Goal: Task Accomplishment & Management: Use online tool/utility

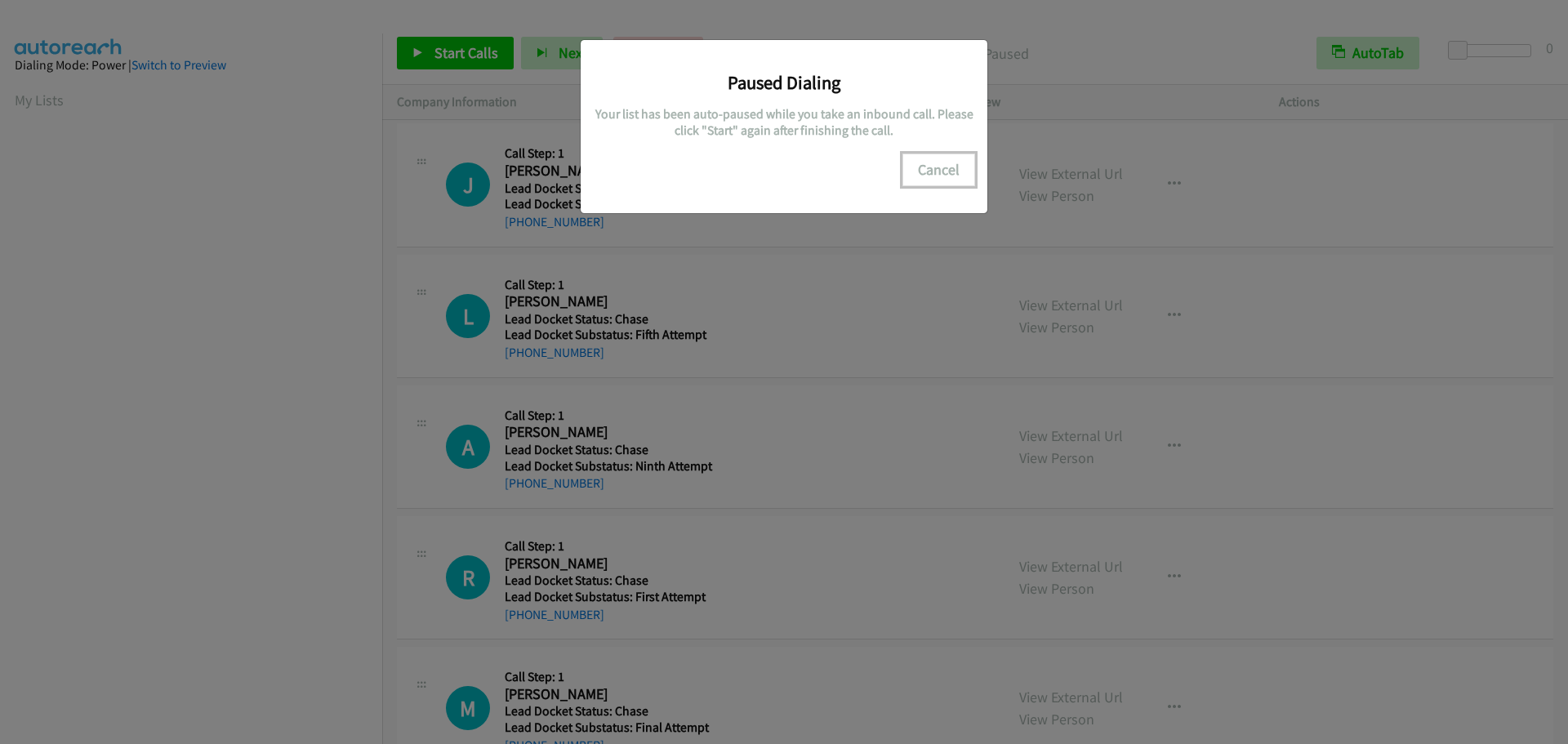
click at [937, 166] on button "Cancel" at bounding box center [938, 169] width 73 height 33
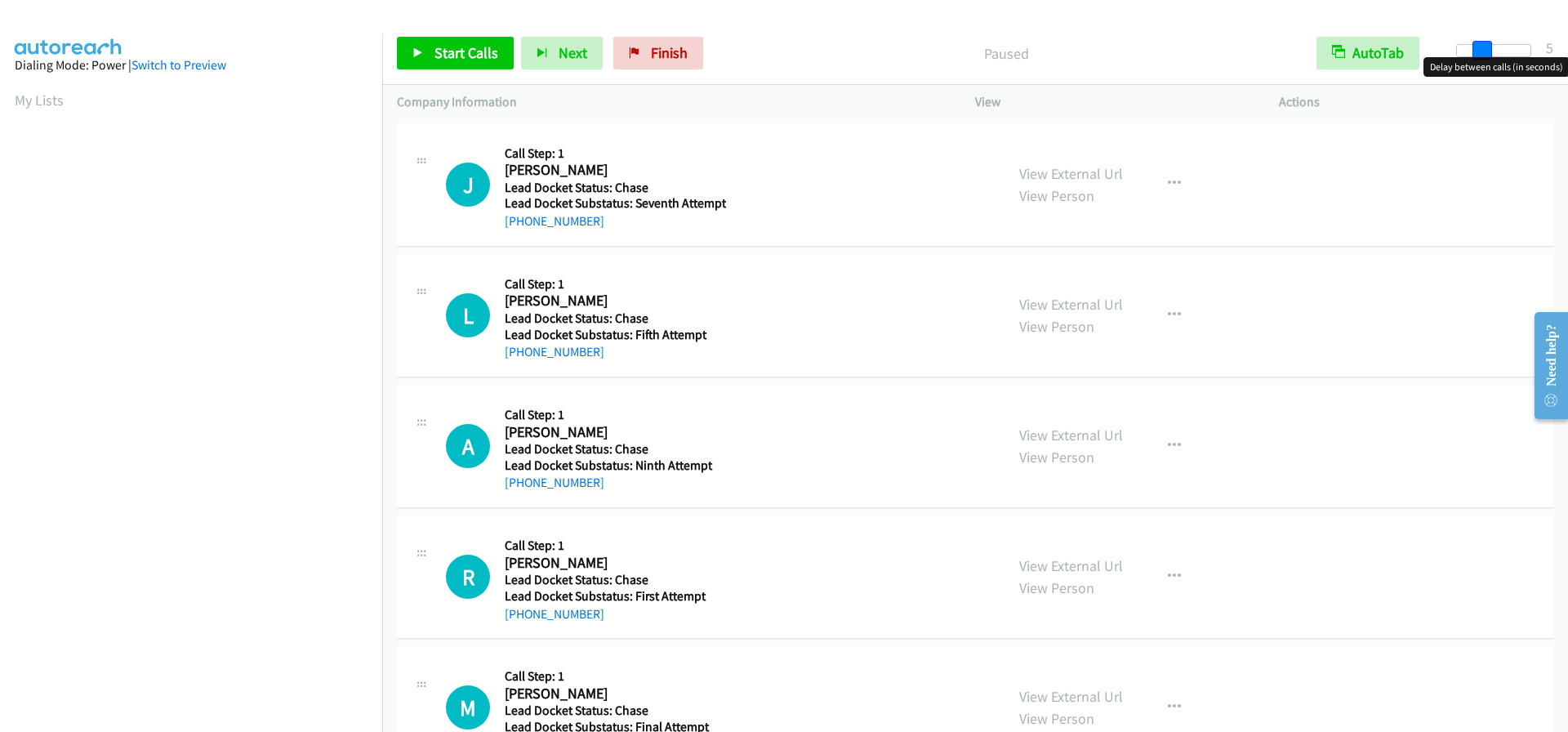
drag, startPoint x: 1450, startPoint y: 45, endPoint x: 1476, endPoint y: 45, distance: 26.0
click at [1476, 45] on span at bounding box center [1482, 50] width 19 height 19
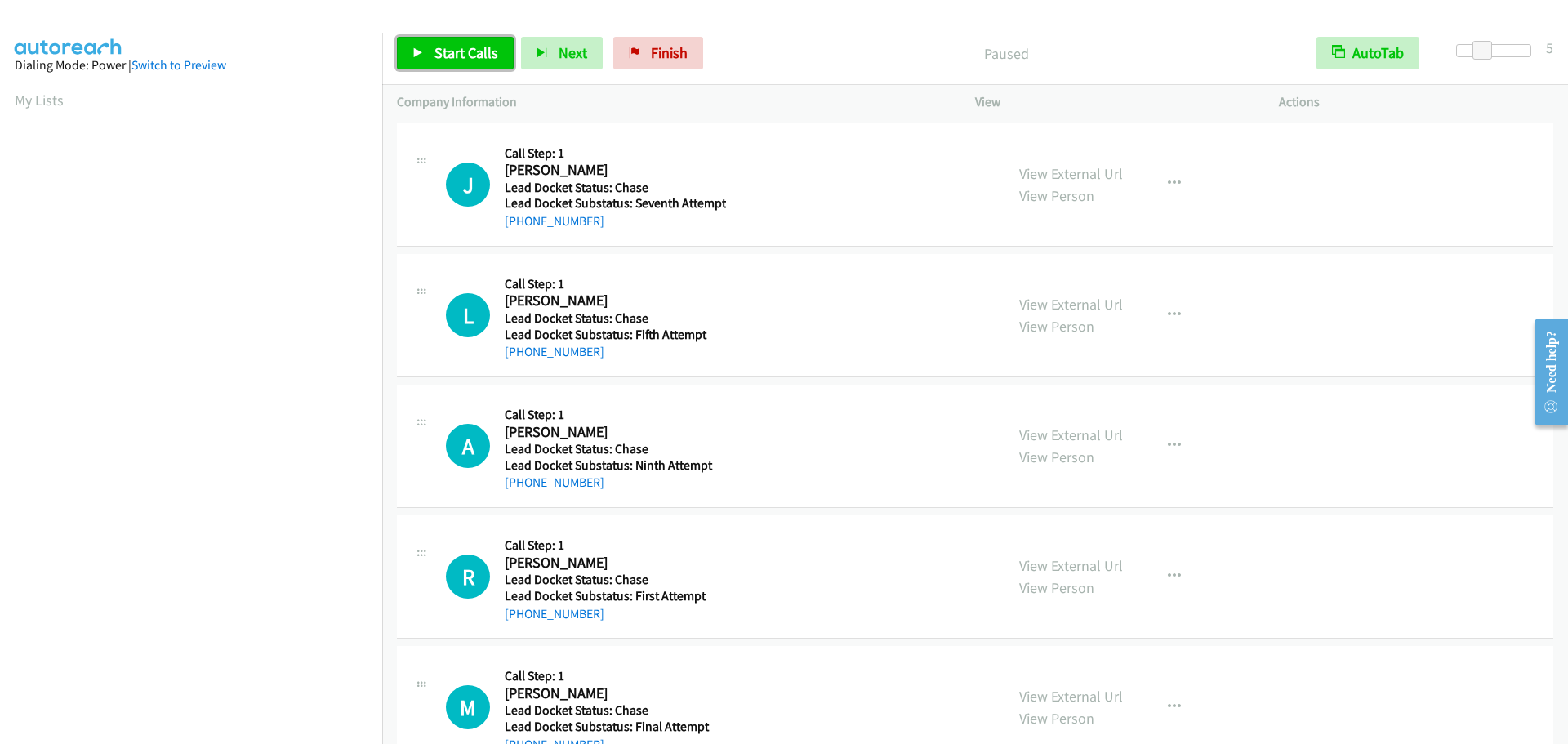
click at [442, 54] on span "Start Calls" at bounding box center [466, 52] width 63 height 18
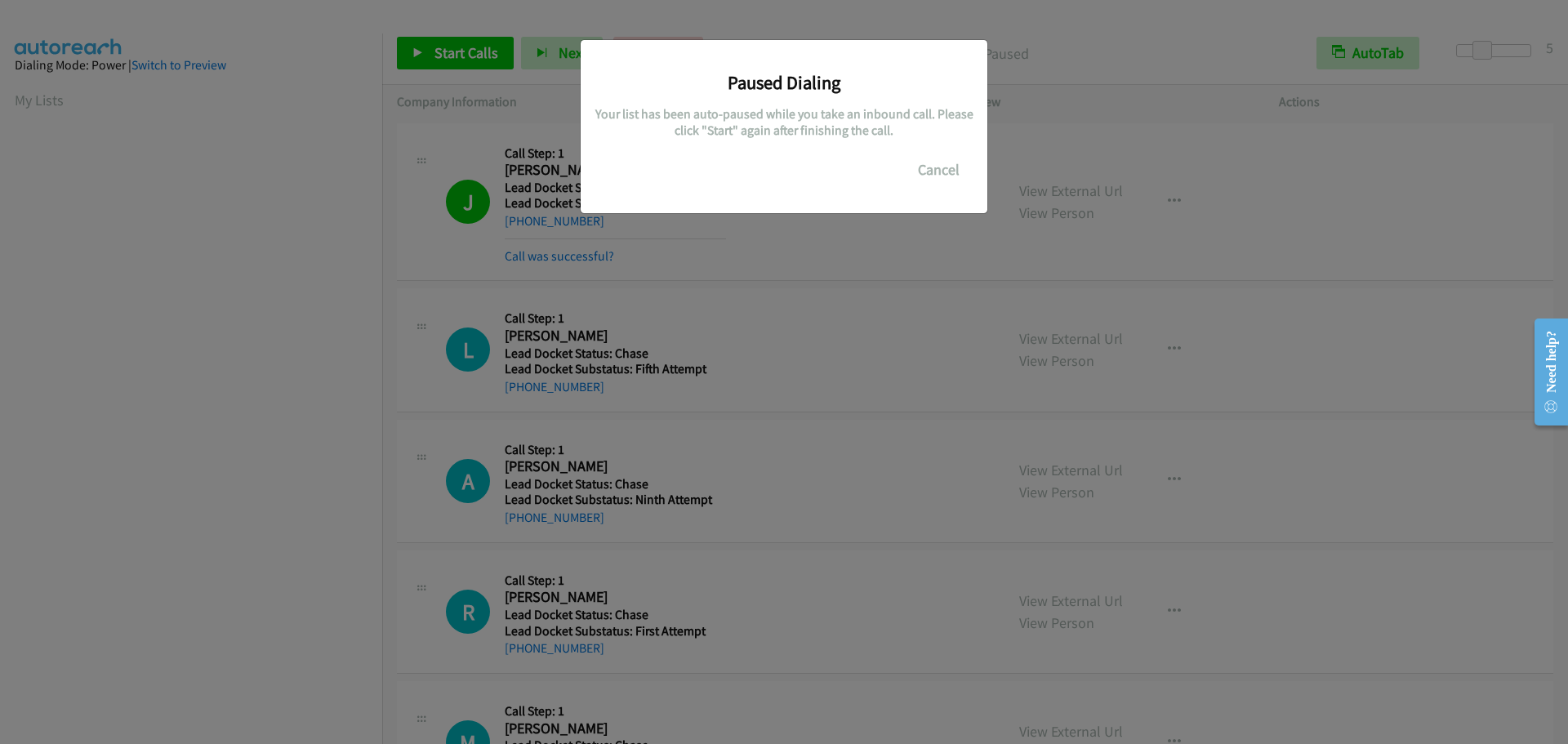
scroll to position [173, 0]
click at [955, 166] on button "Cancel" at bounding box center [938, 169] width 73 height 33
click at [950, 166] on button "Cancel" at bounding box center [938, 169] width 73 height 33
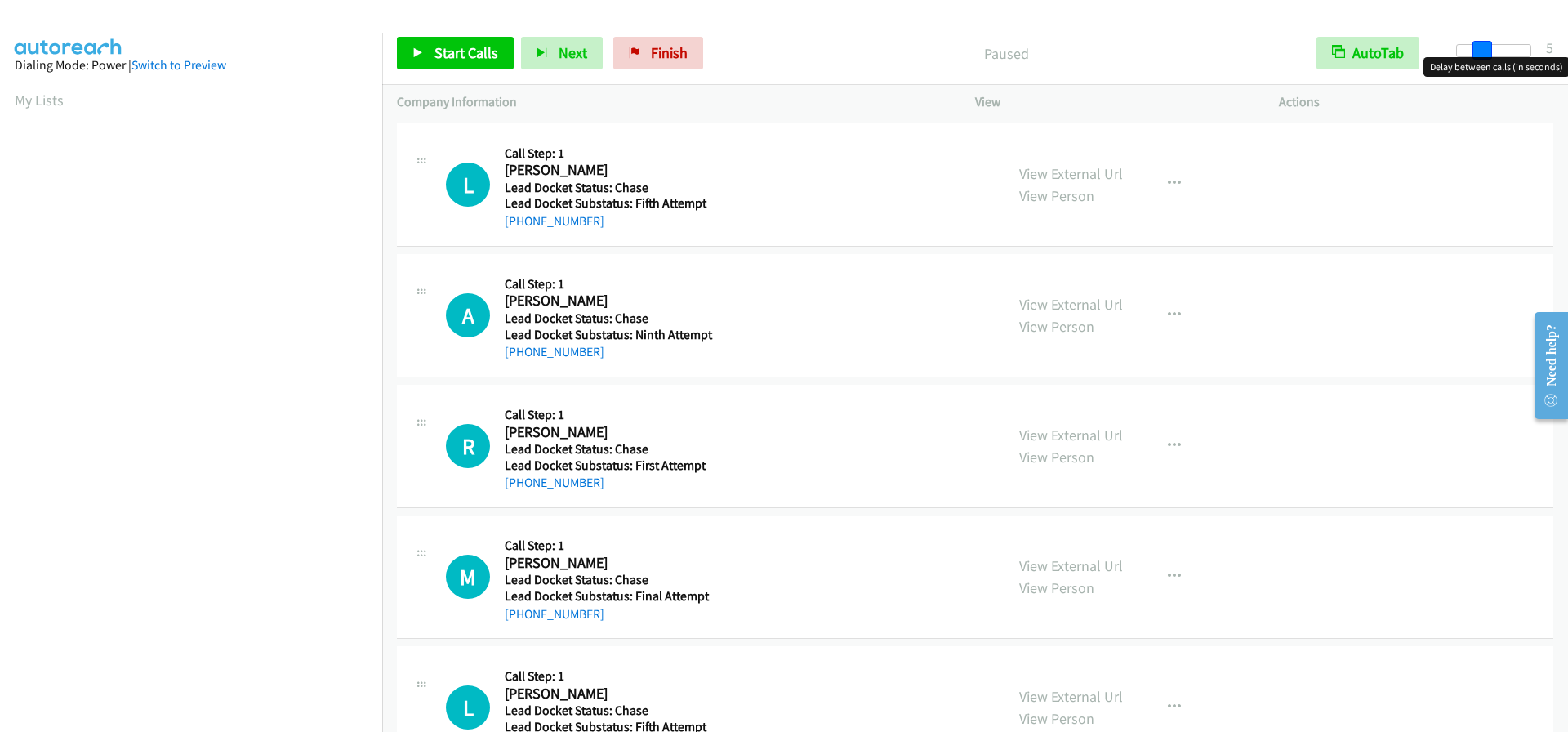
drag, startPoint x: 1453, startPoint y: 47, endPoint x: 1476, endPoint y: 62, distance: 27.5
click at [1476, 62] on body "Start Calls Pause Next Finish Paused AutoTab AutoTab 5 Company Information Info…" at bounding box center [784, 39] width 1568 height 78
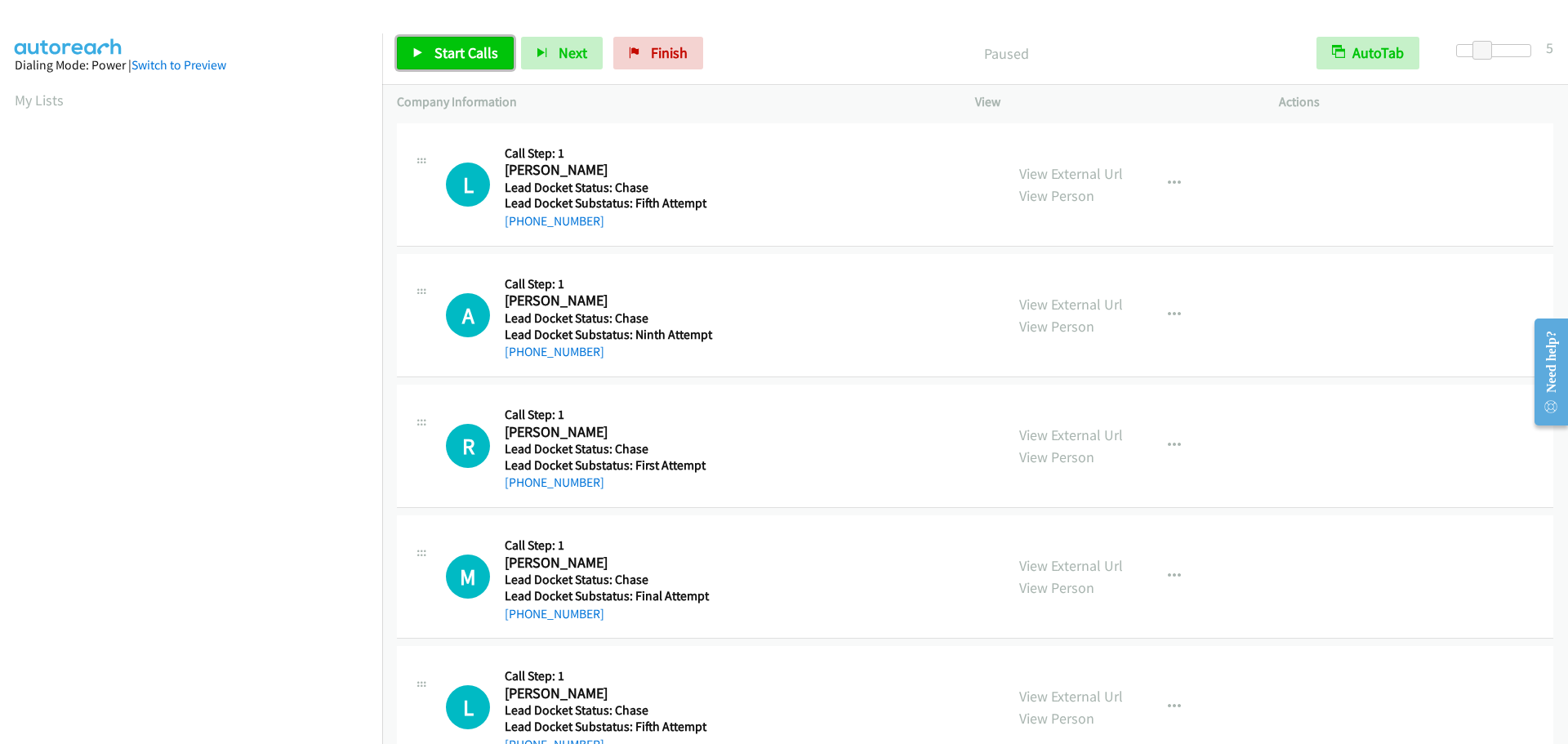
click at [464, 58] on span "Start Calls" at bounding box center [466, 52] width 63 height 18
